Goal: Task Accomplishment & Management: Manage account settings

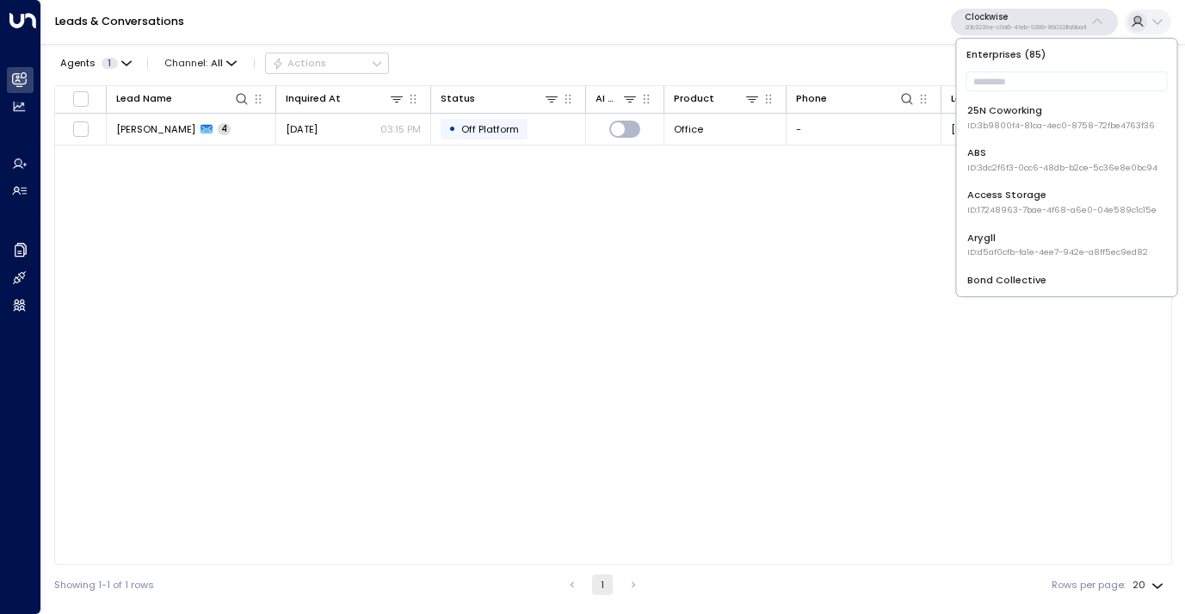
click at [1026, 91] on input "text" at bounding box center [1067, 81] width 201 height 28
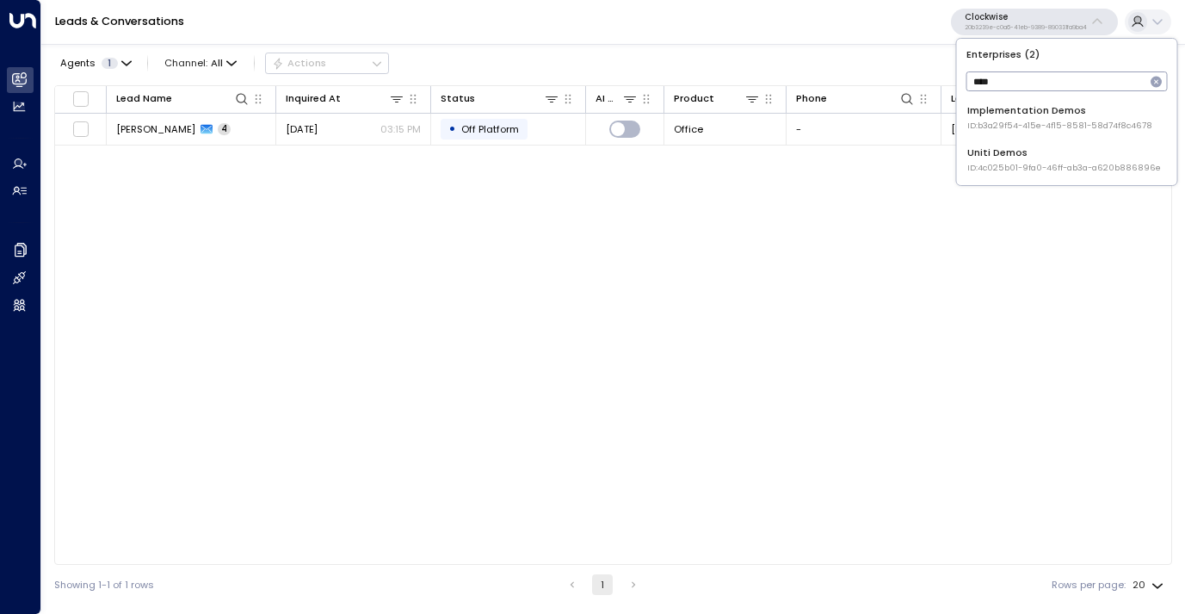
type input "****"
click at [1020, 148] on div "Uniti Demos ID: 4c025b01-9fa0-46ff-ab3a-a620b886896e" at bounding box center [1065, 159] width 194 height 28
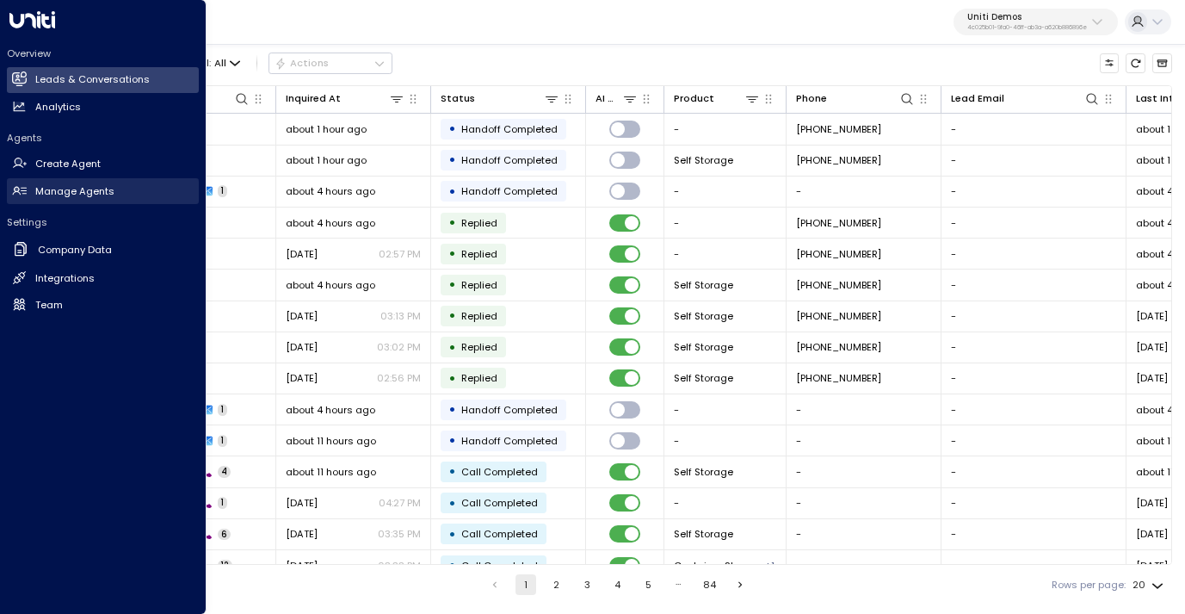
click at [58, 199] on link "Manage Agents Manage Agents" at bounding box center [103, 191] width 192 height 26
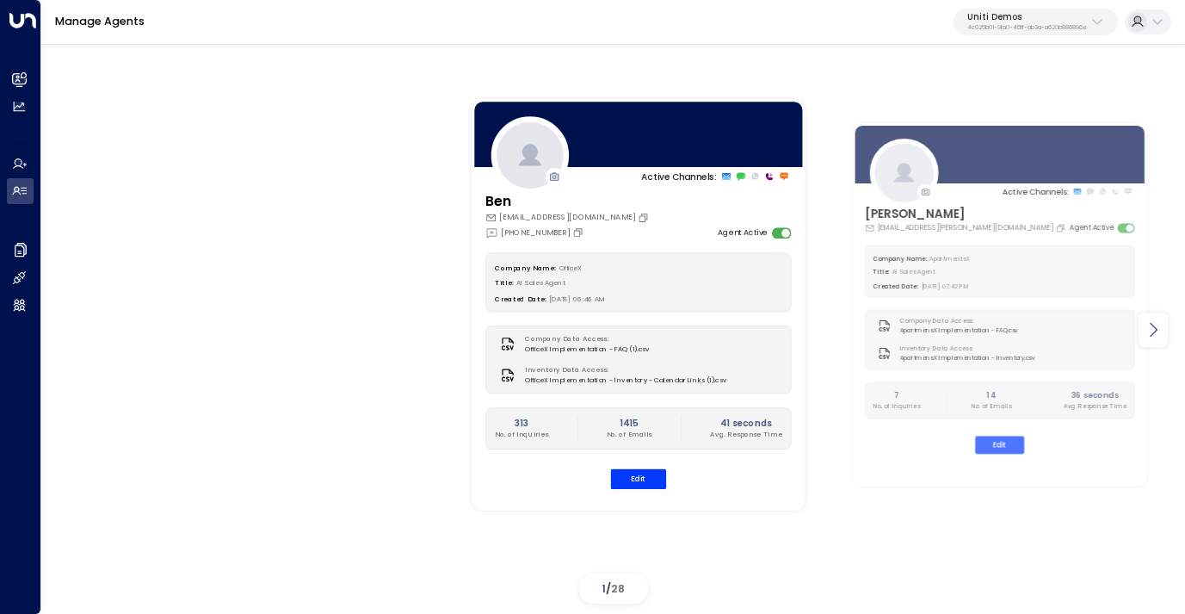
click at [1154, 330] on icon at bounding box center [1153, 329] width 21 height 21
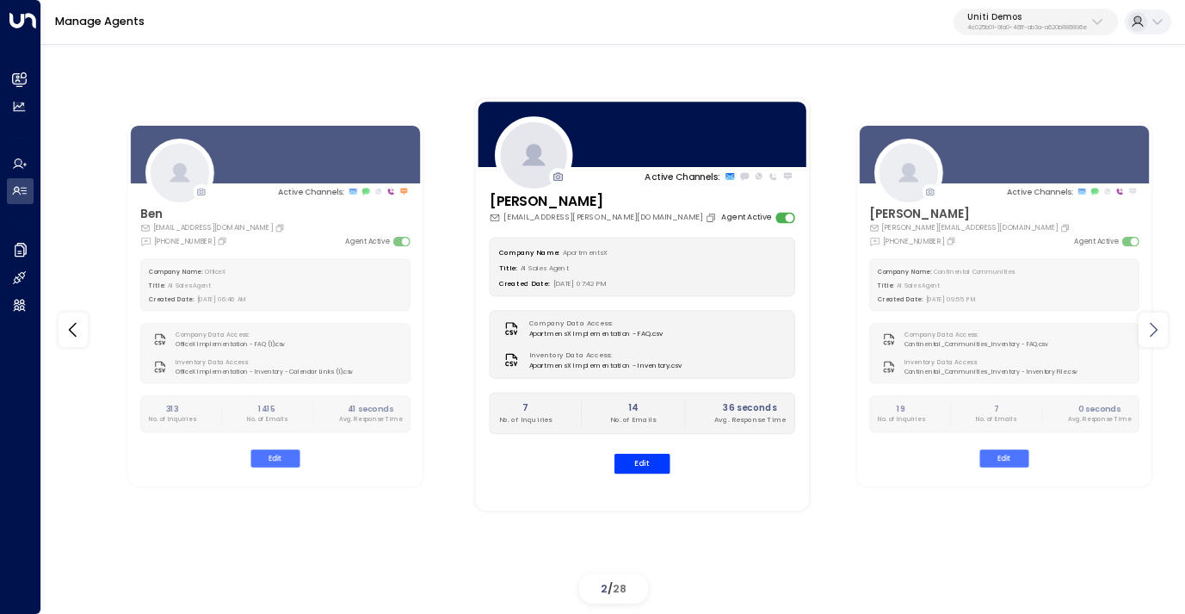
click at [1154, 330] on icon at bounding box center [1153, 329] width 21 height 21
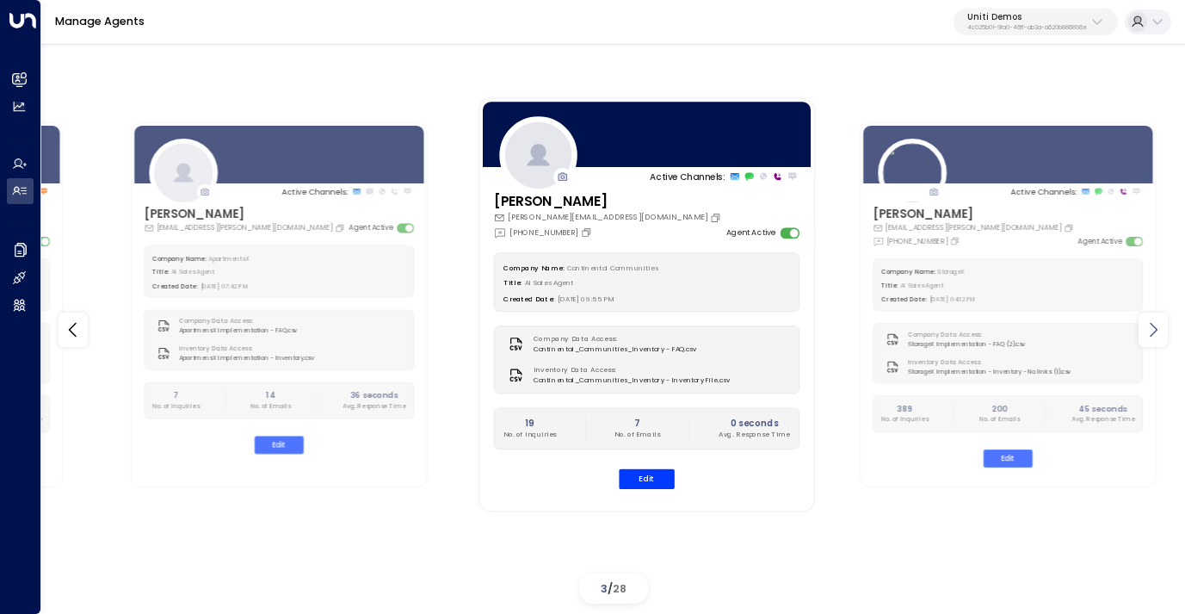
click at [1154, 330] on icon at bounding box center [1153, 329] width 21 height 21
